Goal: Navigation & Orientation: Find specific page/section

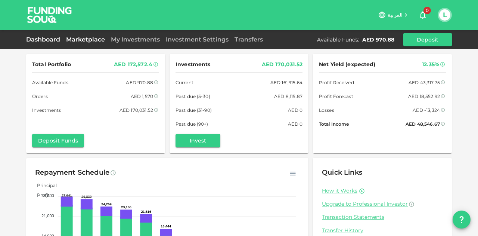
click at [105, 36] on link "Marketplace" at bounding box center [85, 39] width 45 height 7
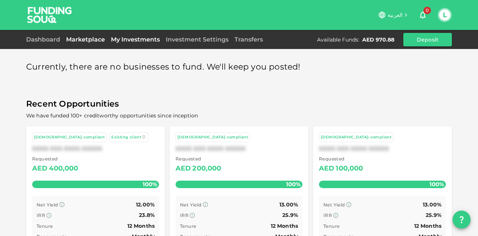
click at [123, 39] on link "My Investments" at bounding box center [135, 39] width 55 height 7
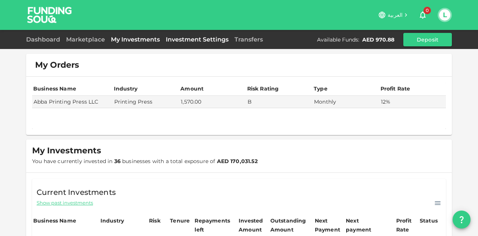
click at [186, 41] on link "Investment Settings" at bounding box center [197, 39] width 69 height 7
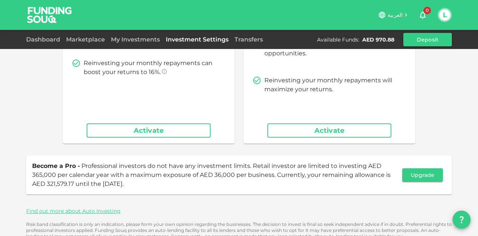
scroll to position [161, 0]
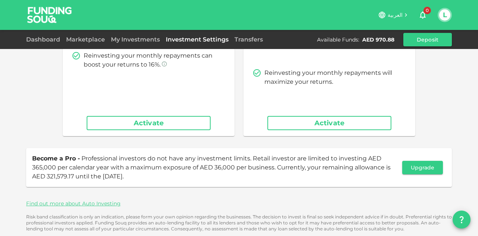
click at [244, 46] on div "Dashboard Marketplace My Investments Investment Settings Transfers Available Fu…" at bounding box center [239, 39] width 426 height 13
click at [252, 38] on link "Transfers" at bounding box center [249, 39] width 34 height 7
